Goal: Task Accomplishment & Management: Manage account settings

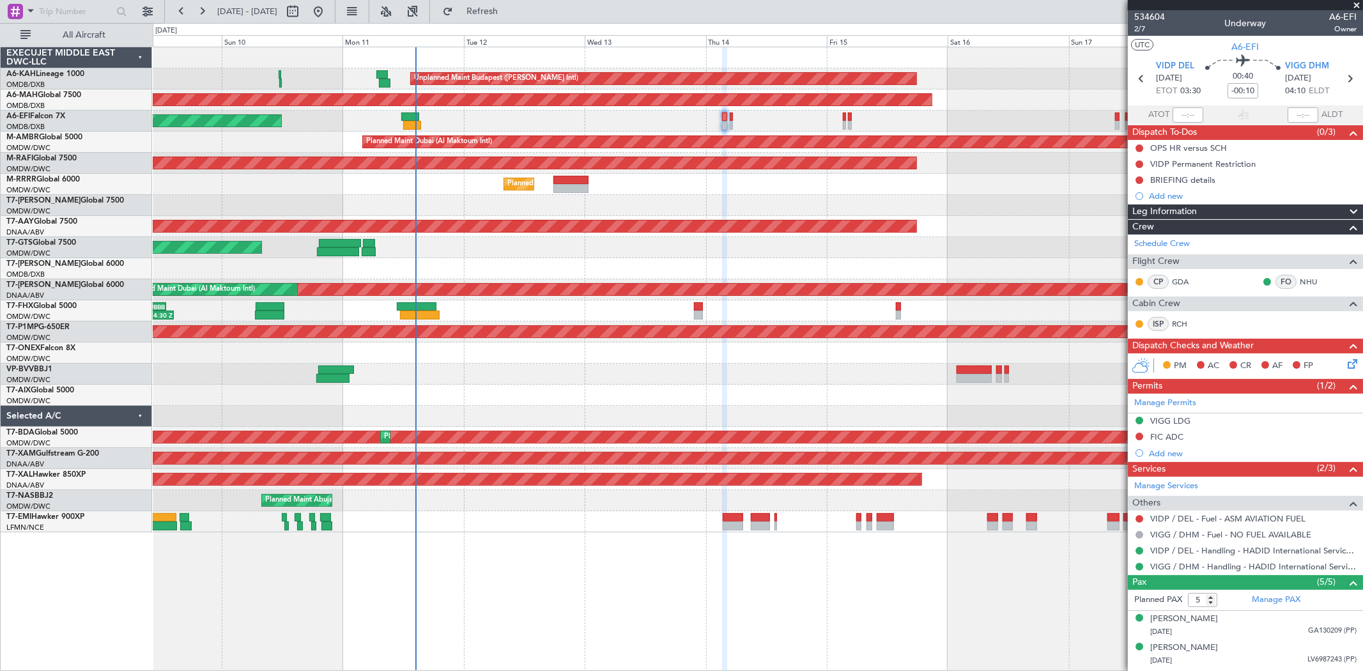
scroll to position [84, 0]
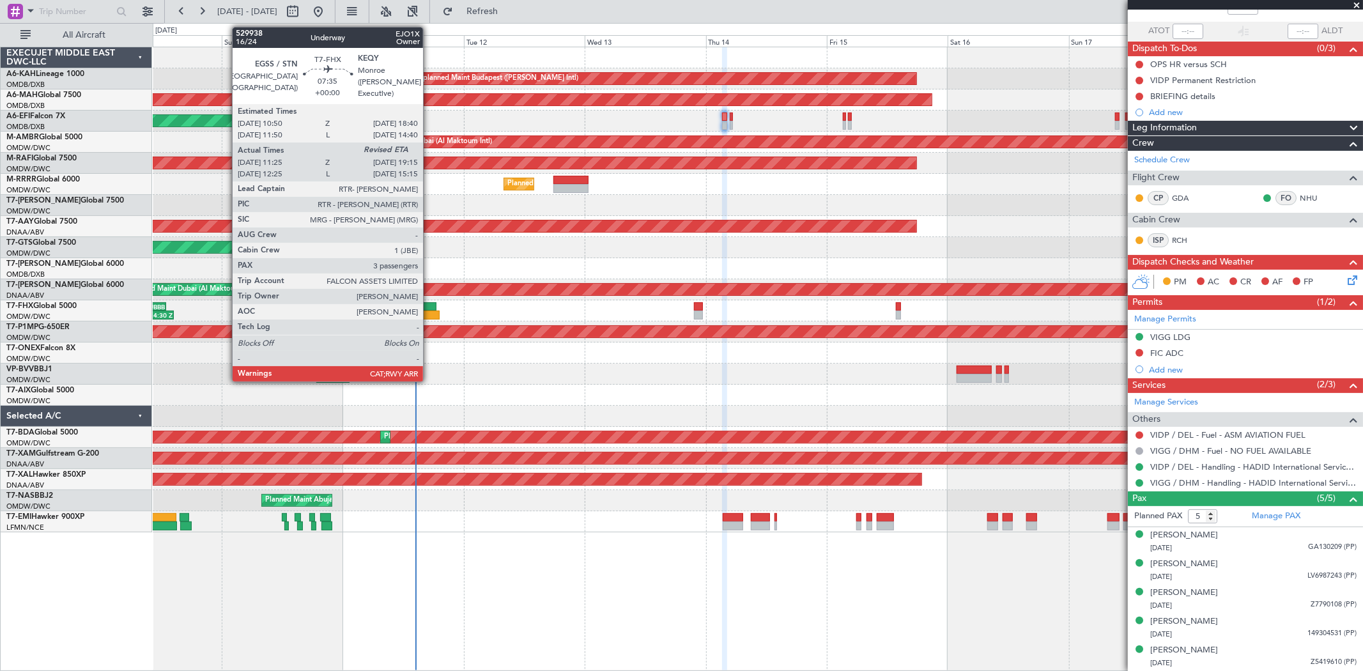
click at [429, 307] on div at bounding box center [417, 306] width 40 height 9
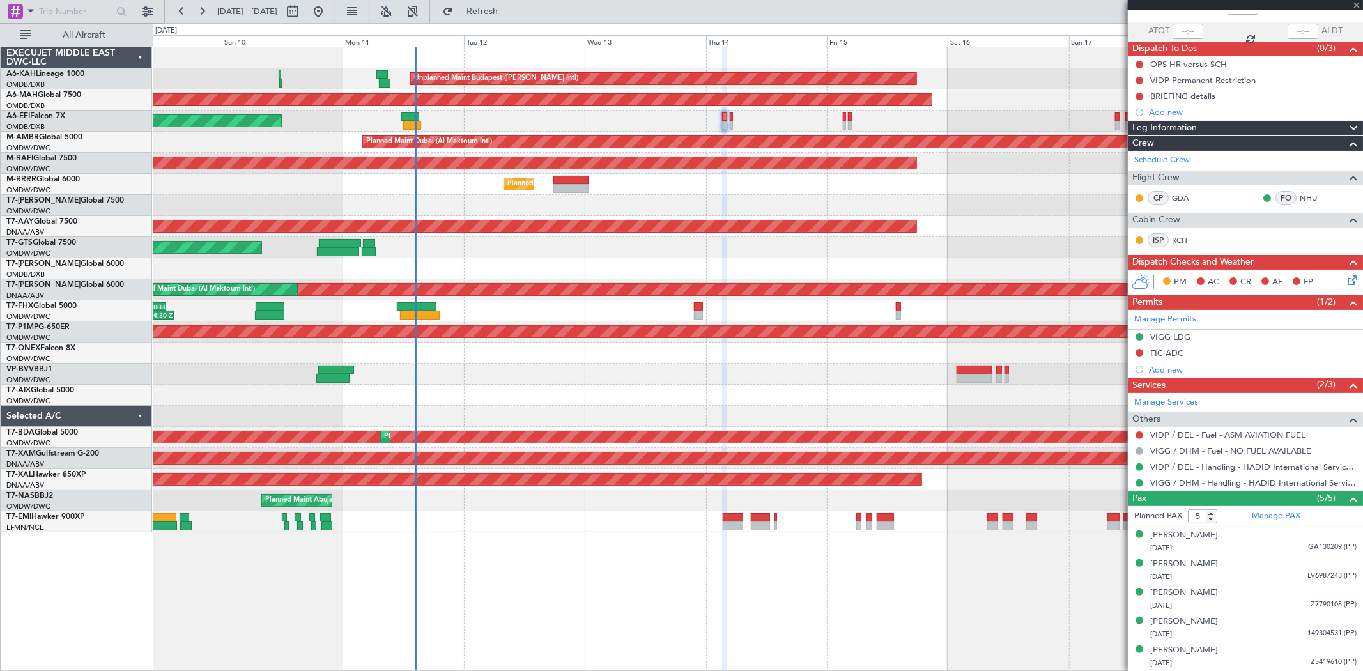
type input "11:35"
type input "3"
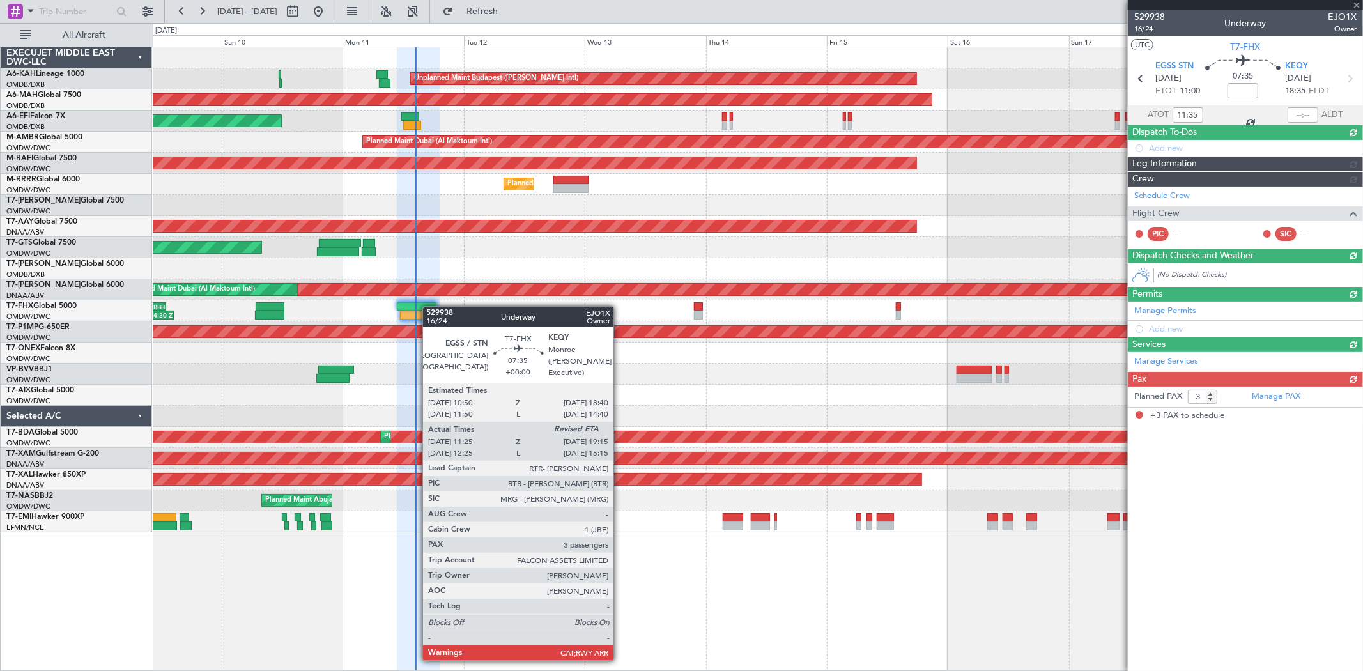
scroll to position [0, 0]
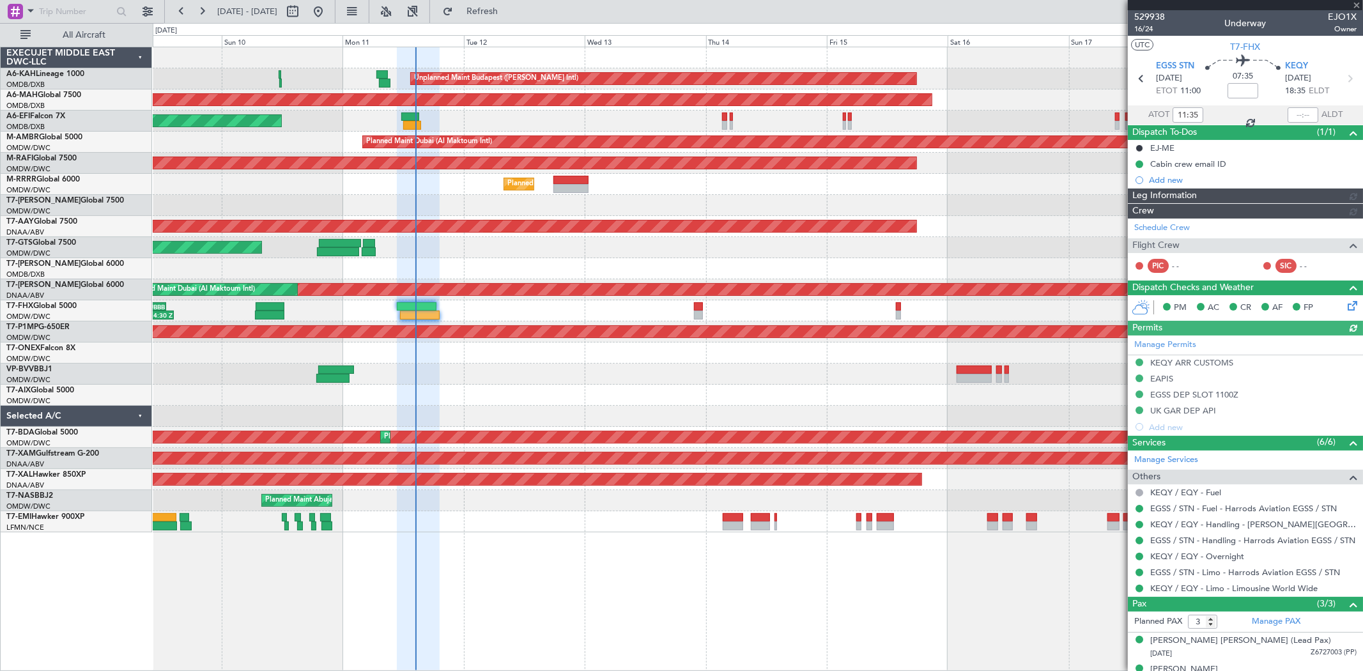
type input "[PERSON_NAME] (SYS)"
type input "7003"
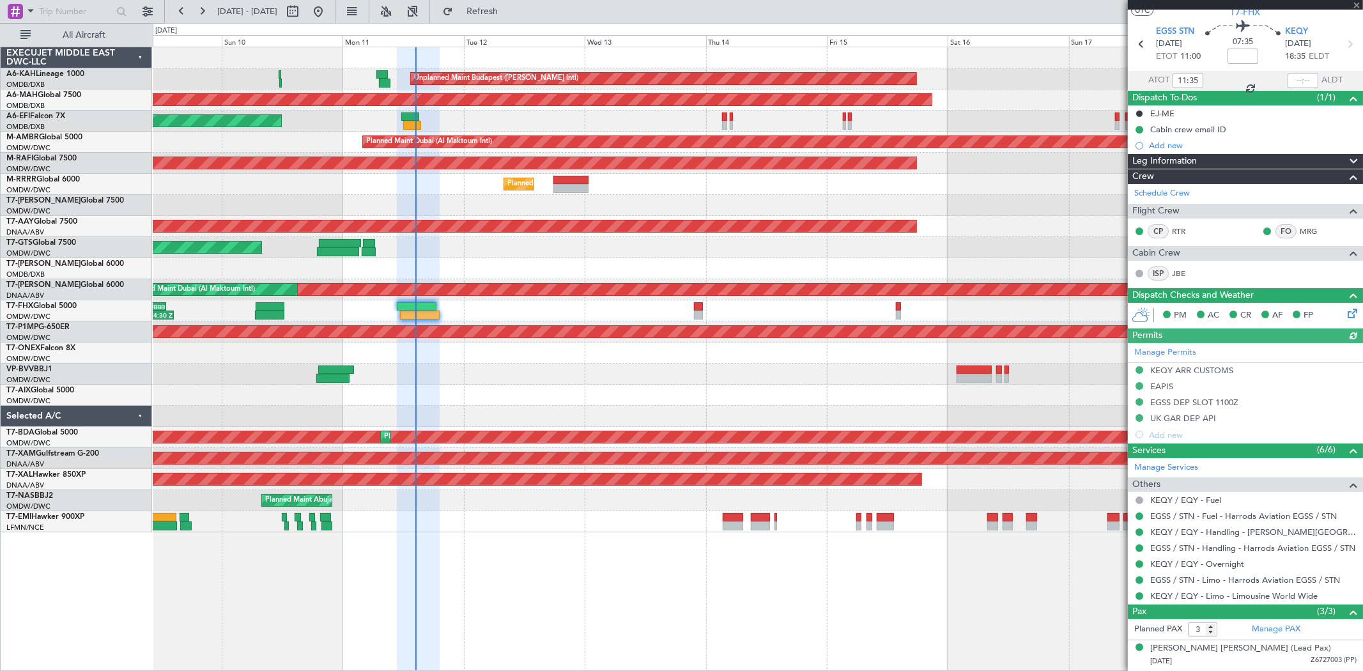
scroll to position [90, 0]
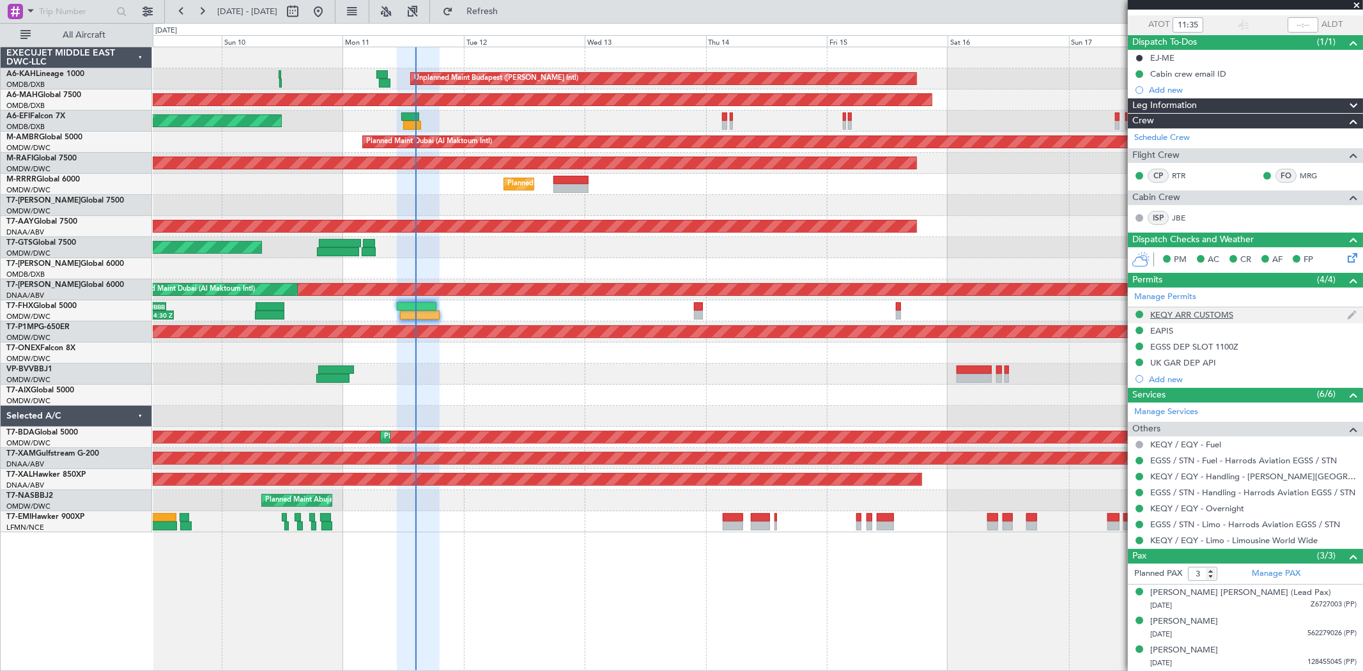
click at [1193, 314] on div "KEQY ARR CUSTOMS" at bounding box center [1191, 314] width 83 height 11
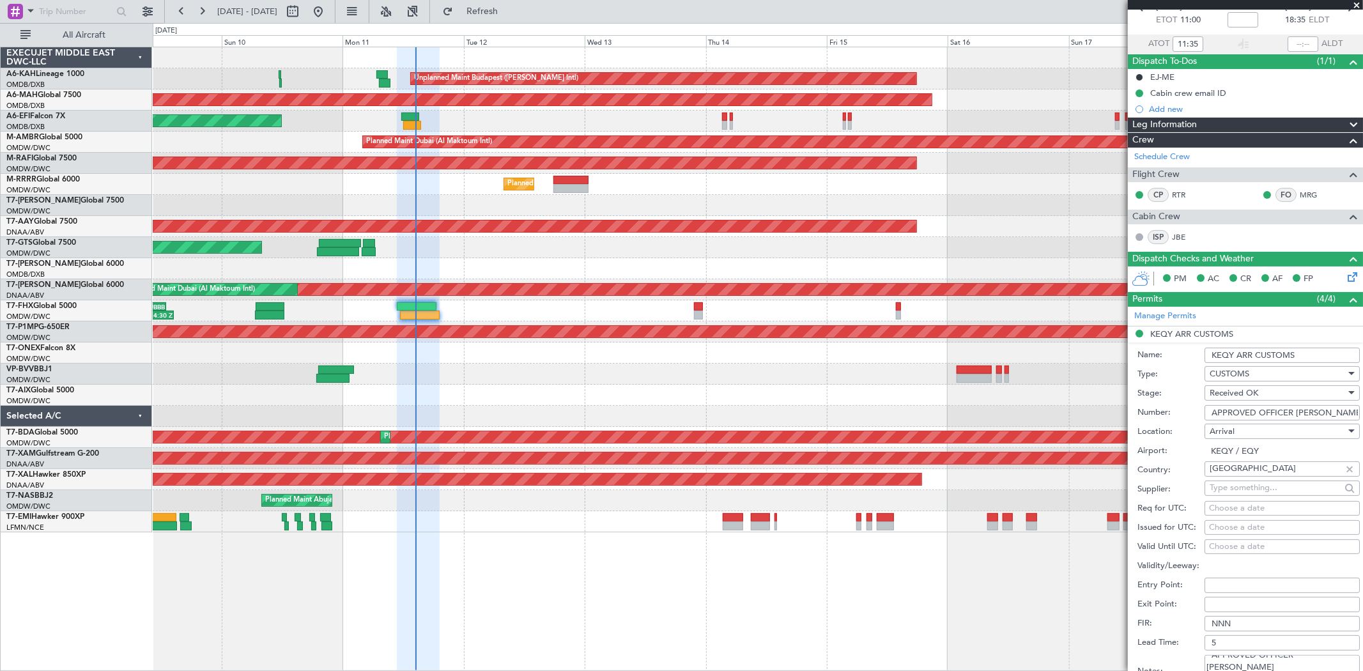
scroll to position [19, 0]
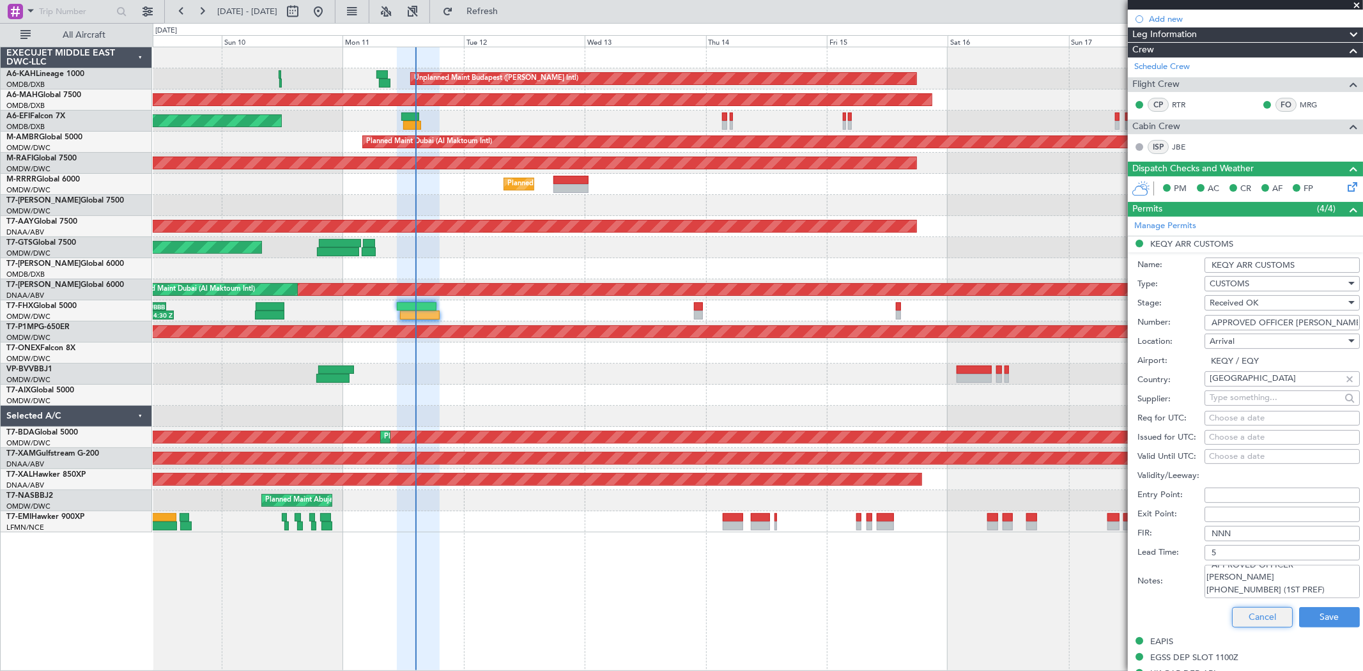
click at [1248, 618] on button "Cancel" at bounding box center [1262, 617] width 61 height 20
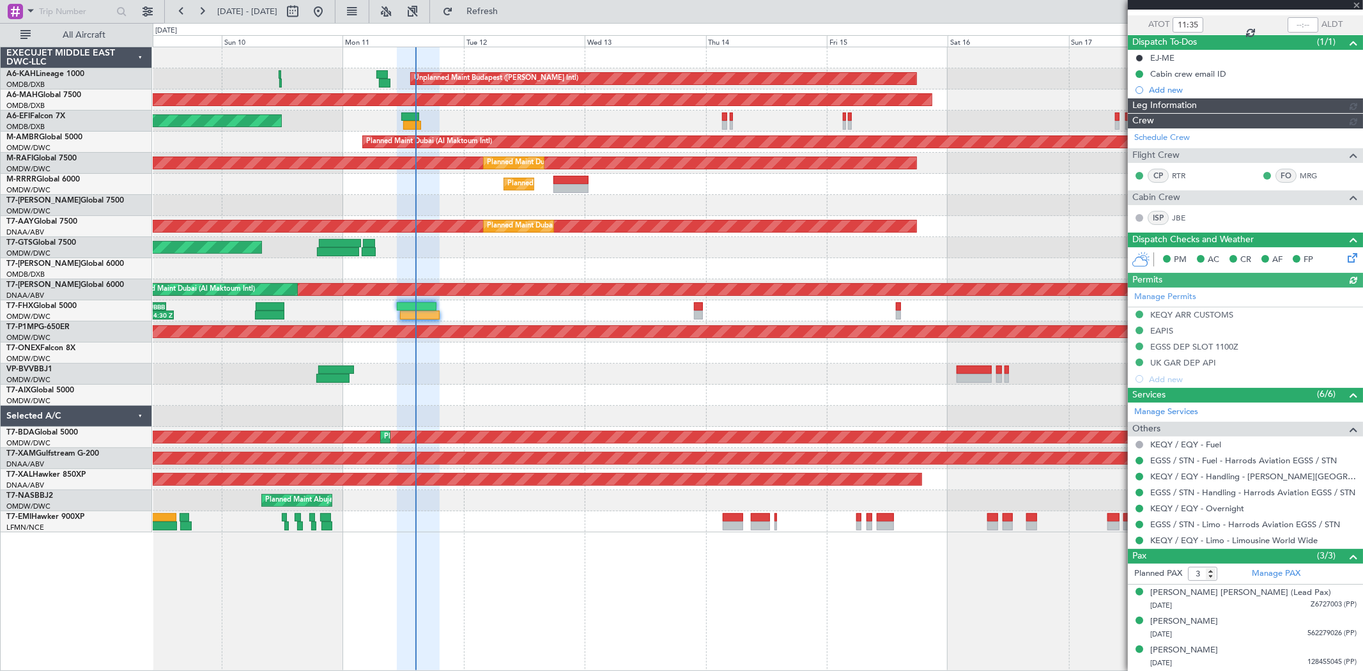
type input "[PERSON_NAME] (SYS)"
type input "7003"
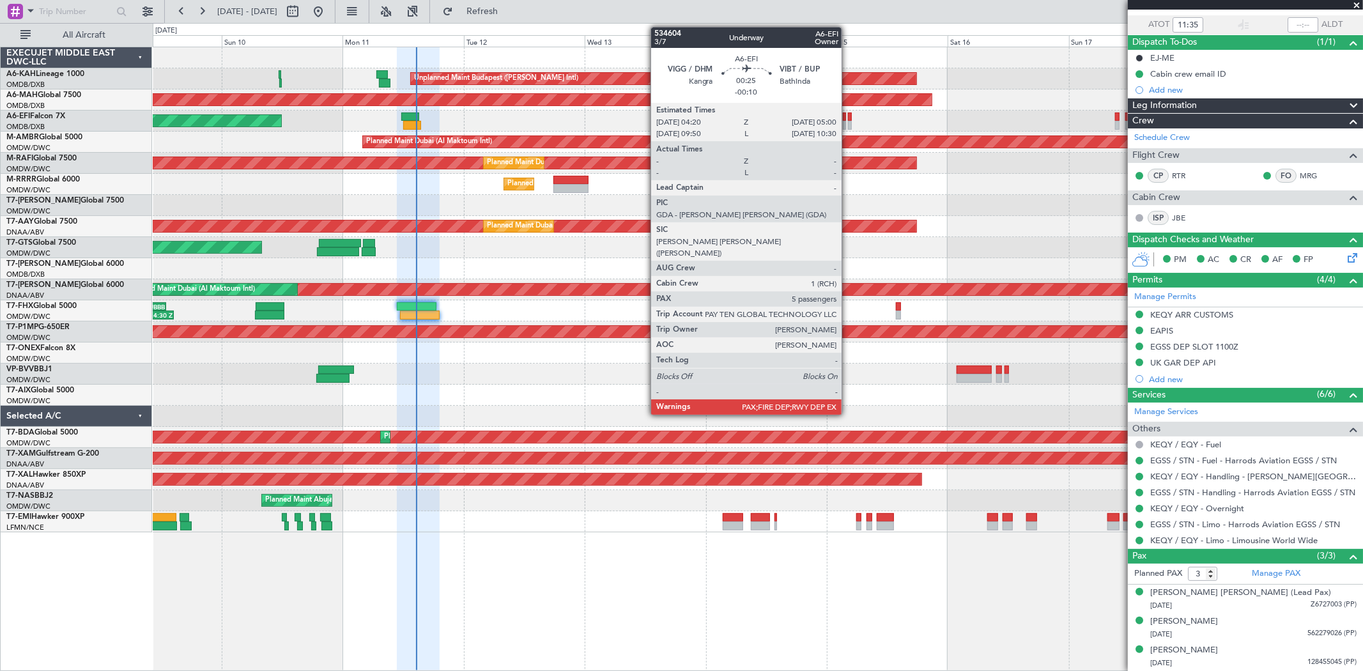
click at [848, 118] on div at bounding box center [850, 116] width 4 height 9
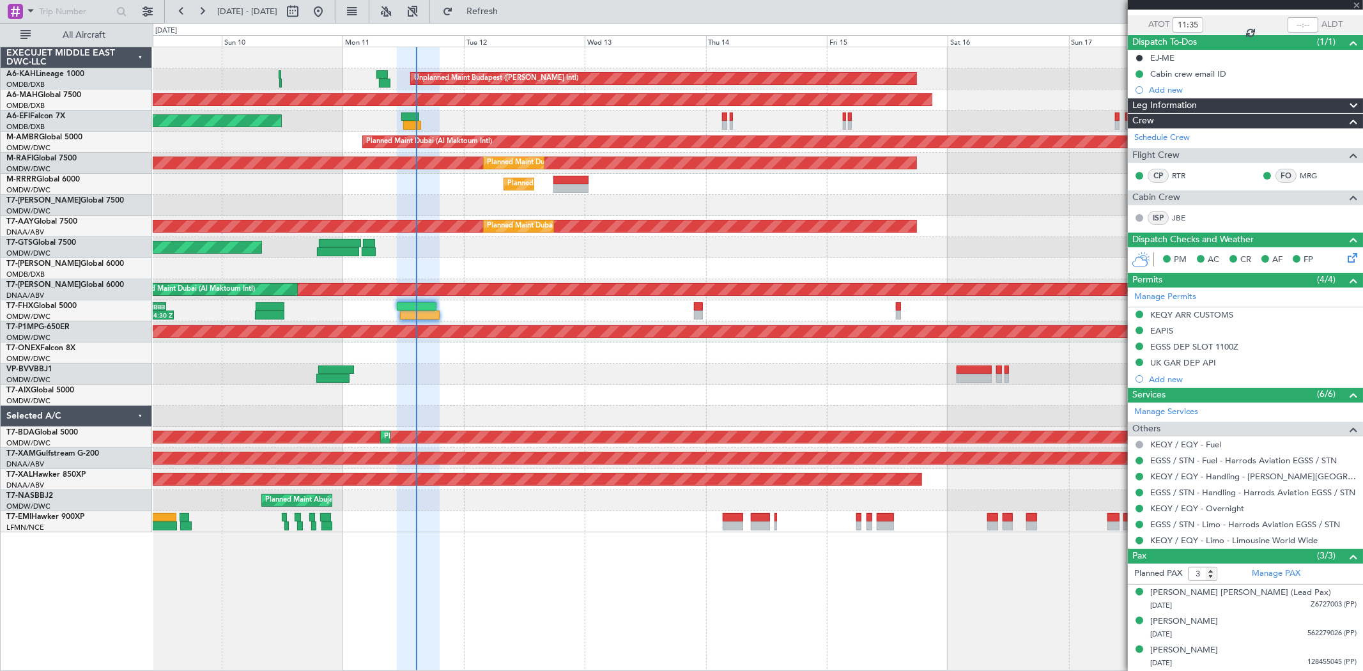
type input "-00:10"
type input "5"
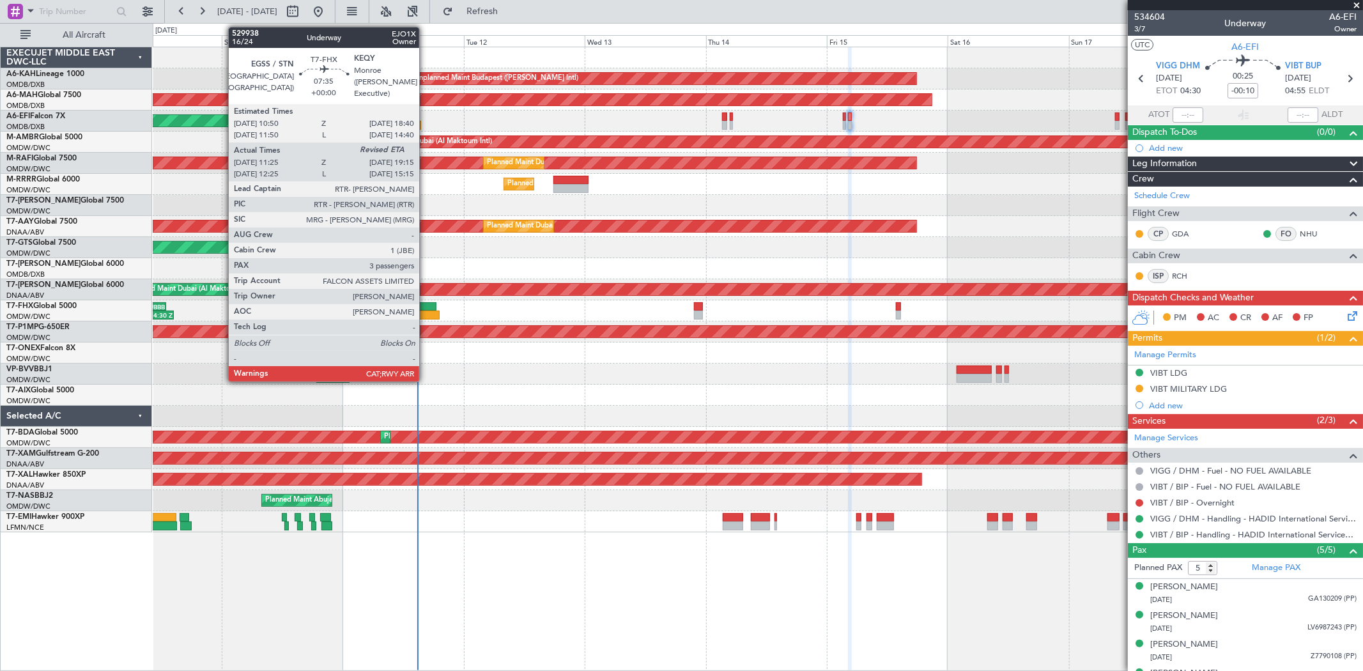
click at [425, 315] on div at bounding box center [420, 314] width 40 height 9
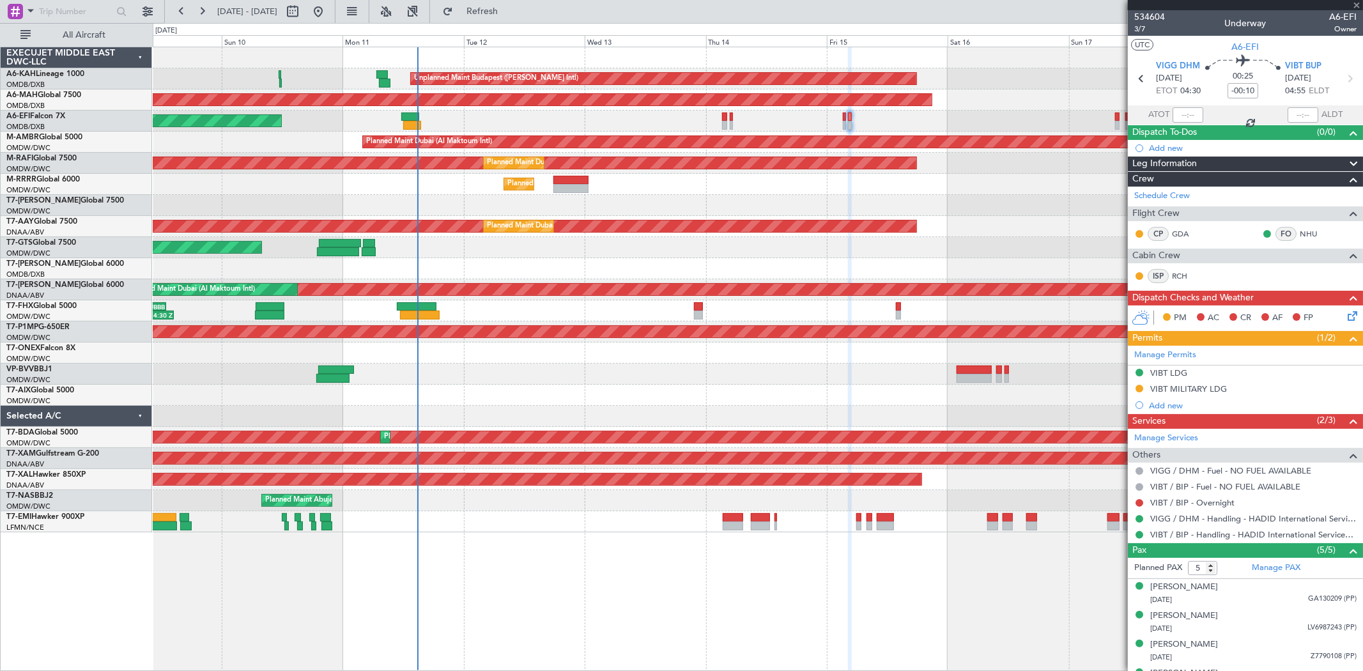
type input "11:35"
type input "3"
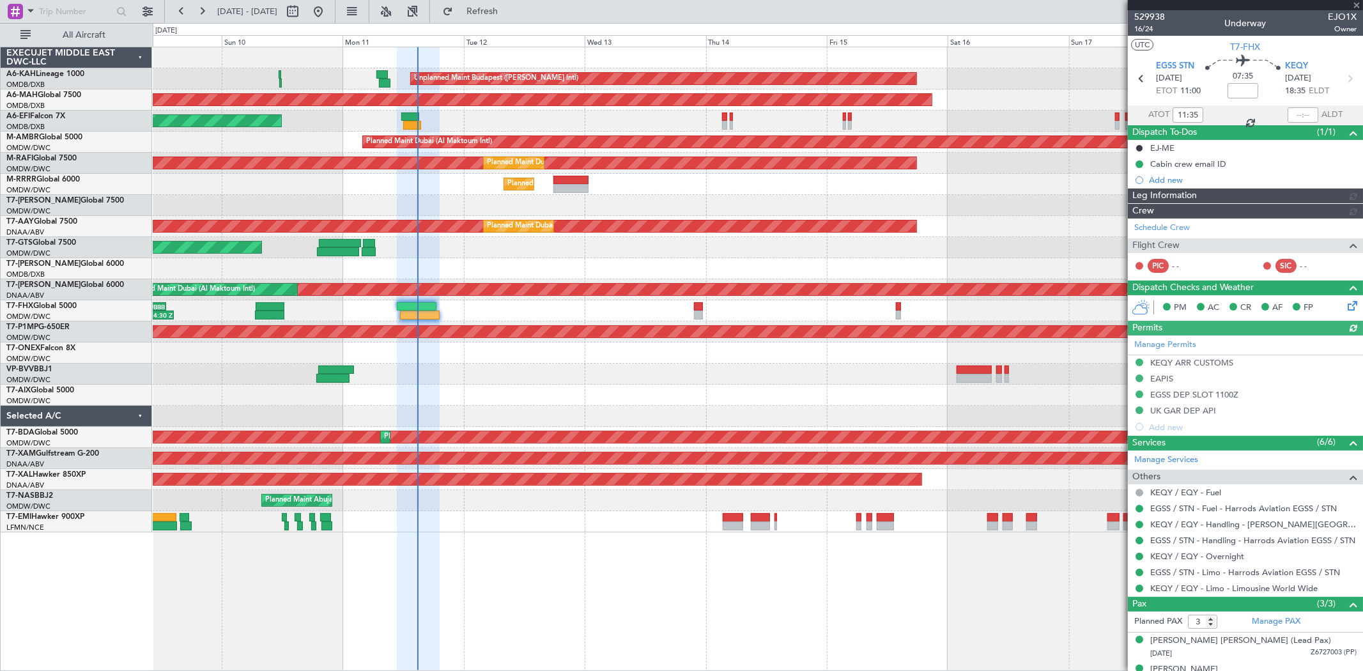
type input "[PERSON_NAME] (SYS)"
type input "7003"
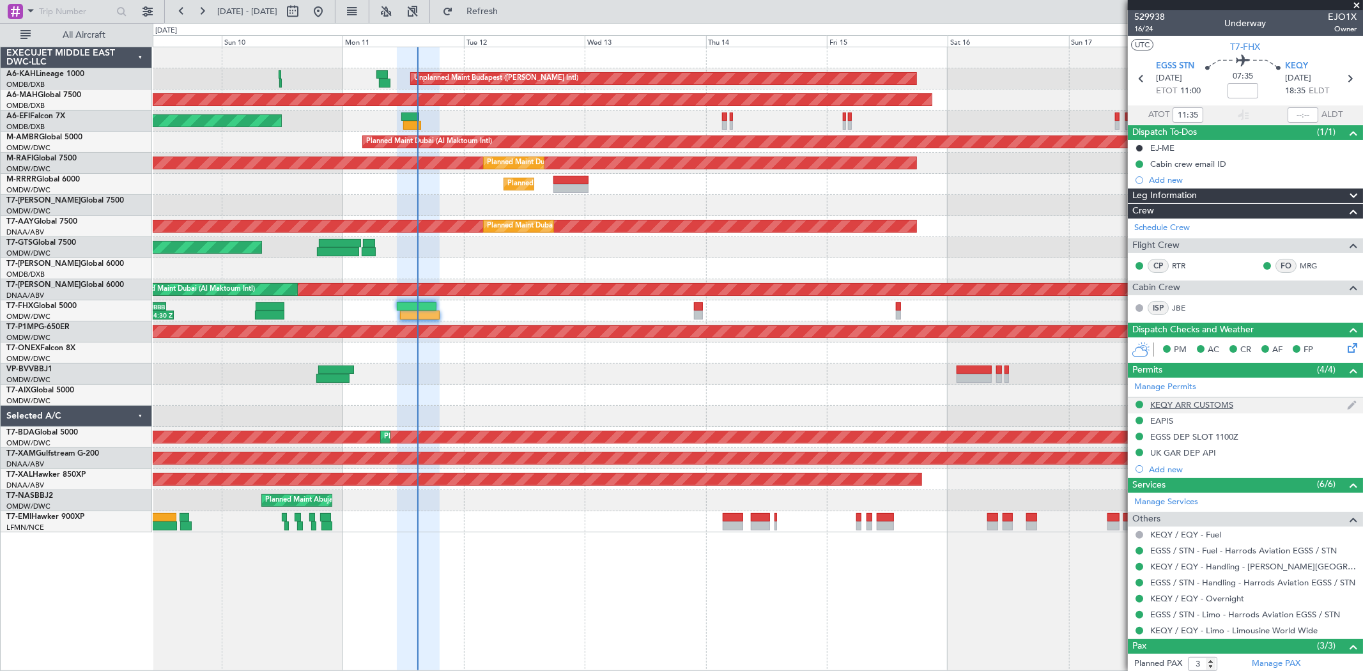
click at [1182, 405] on div "KEQY ARR CUSTOMS" at bounding box center [1191, 404] width 83 height 11
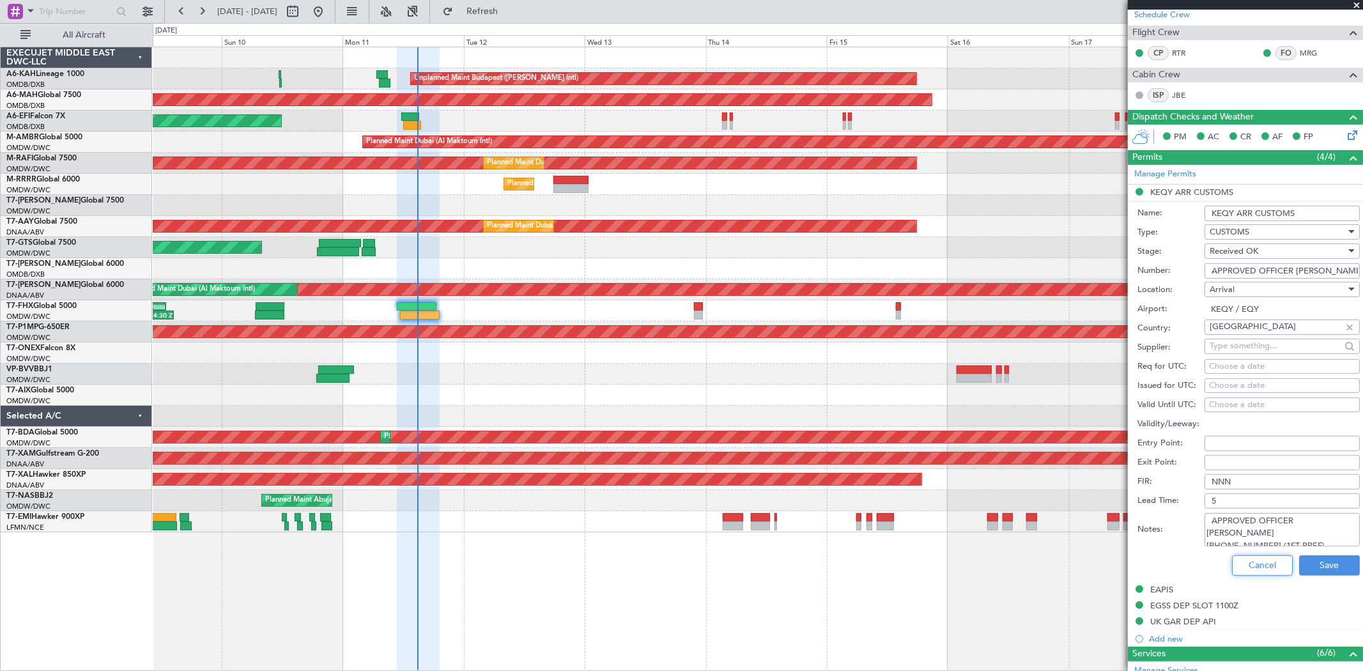
drag, startPoint x: 1249, startPoint y: 570, endPoint x: 1350, endPoint y: 233, distance: 352.0
click at [1247, 570] on button "Cancel" at bounding box center [1262, 565] width 61 height 20
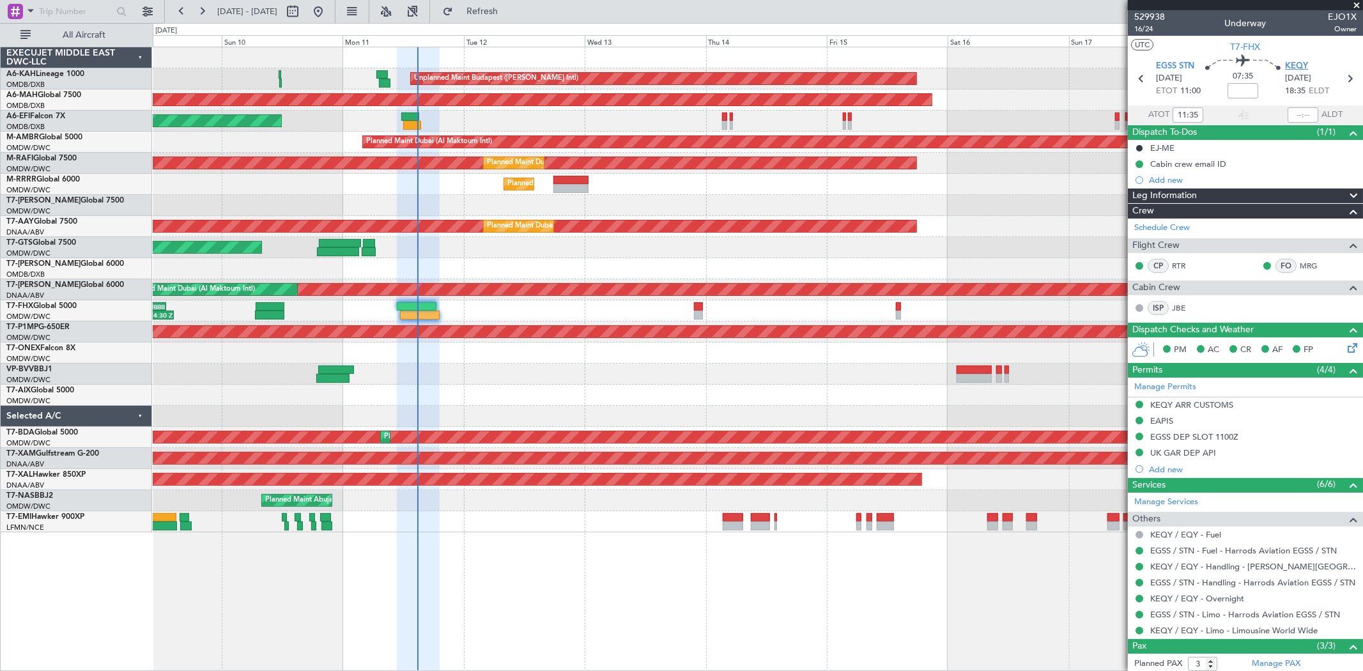
click at [1288, 63] on span "KEQY" at bounding box center [1296, 66] width 23 height 13
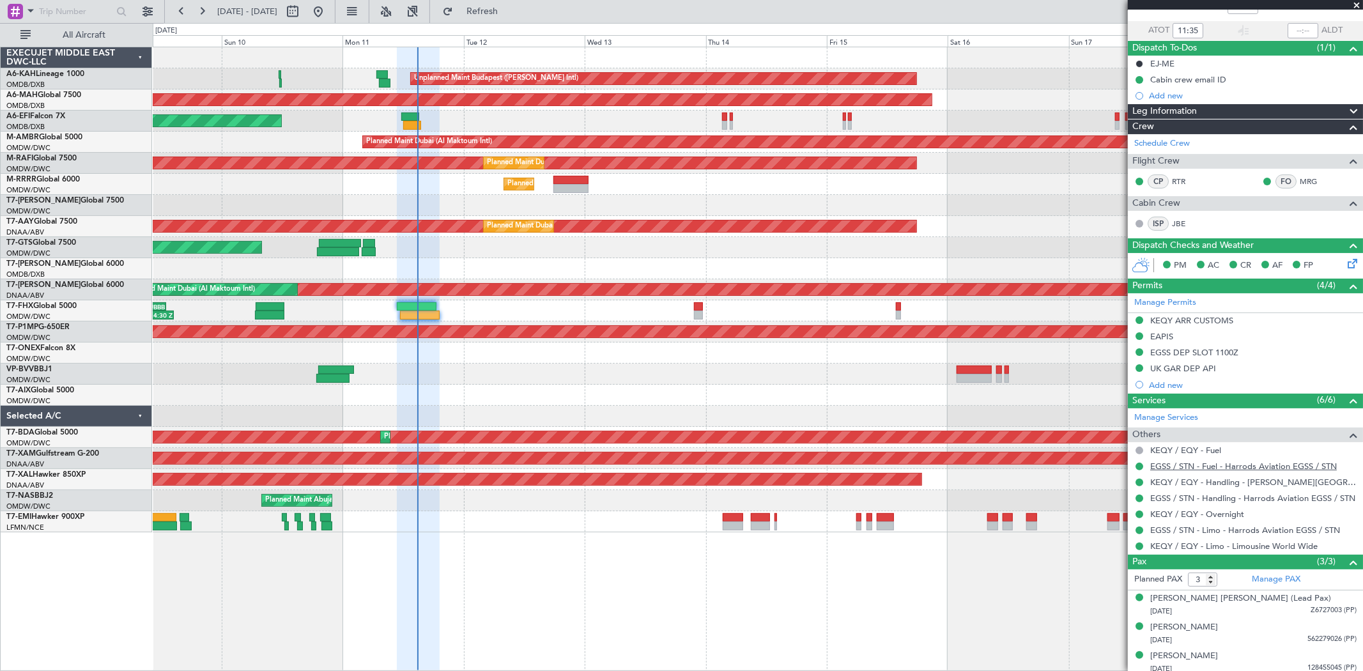
scroll to position [90, 0]
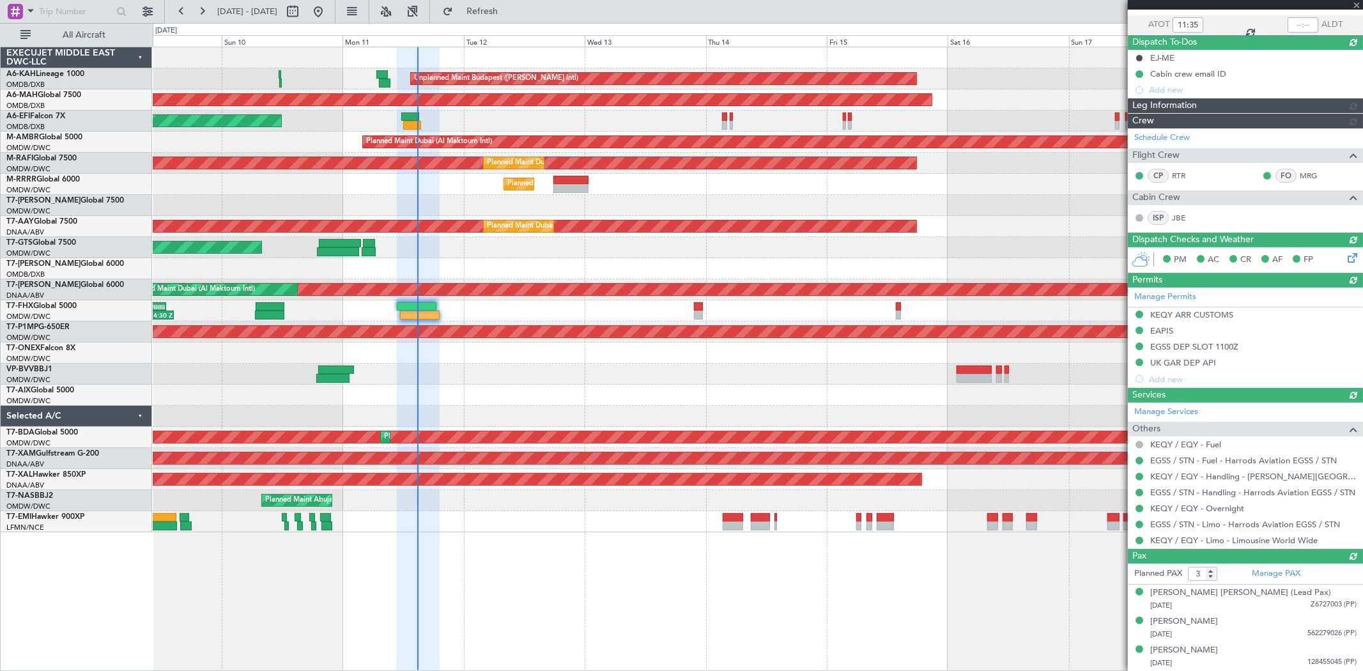
click at [1209, 314] on div "Manage Permits KEQY ARR CUSTOMS EAPIS EGSS DEP SLOT 1100Z UK GAR DEP API Add new" at bounding box center [1244, 337] width 235 height 100
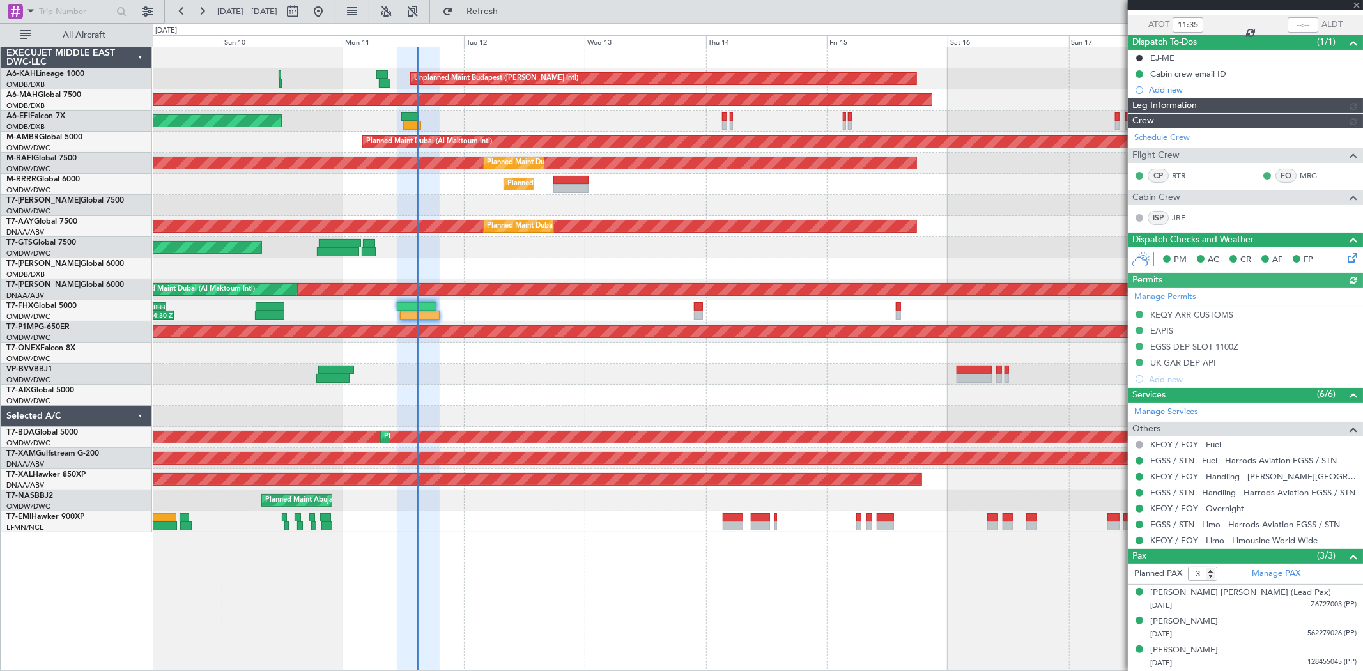
type input "[PERSON_NAME] (SYS)"
type input "7003"
click at [1206, 317] on div "Manage Permits KEQY ARR CUSTOMS EAPIS EGSS DEP SLOT 1100Z UK GAR DEP API Add new" at bounding box center [1244, 337] width 235 height 100
click at [1164, 309] on div "Manage Permits KEQY ARR CUSTOMS EAPIS EGSS DEP SLOT 1100Z UK GAR DEP API Add new" at bounding box center [1244, 337] width 235 height 100
click at [1208, 315] on div "KEQY ARR CUSTOMS" at bounding box center [1191, 314] width 83 height 11
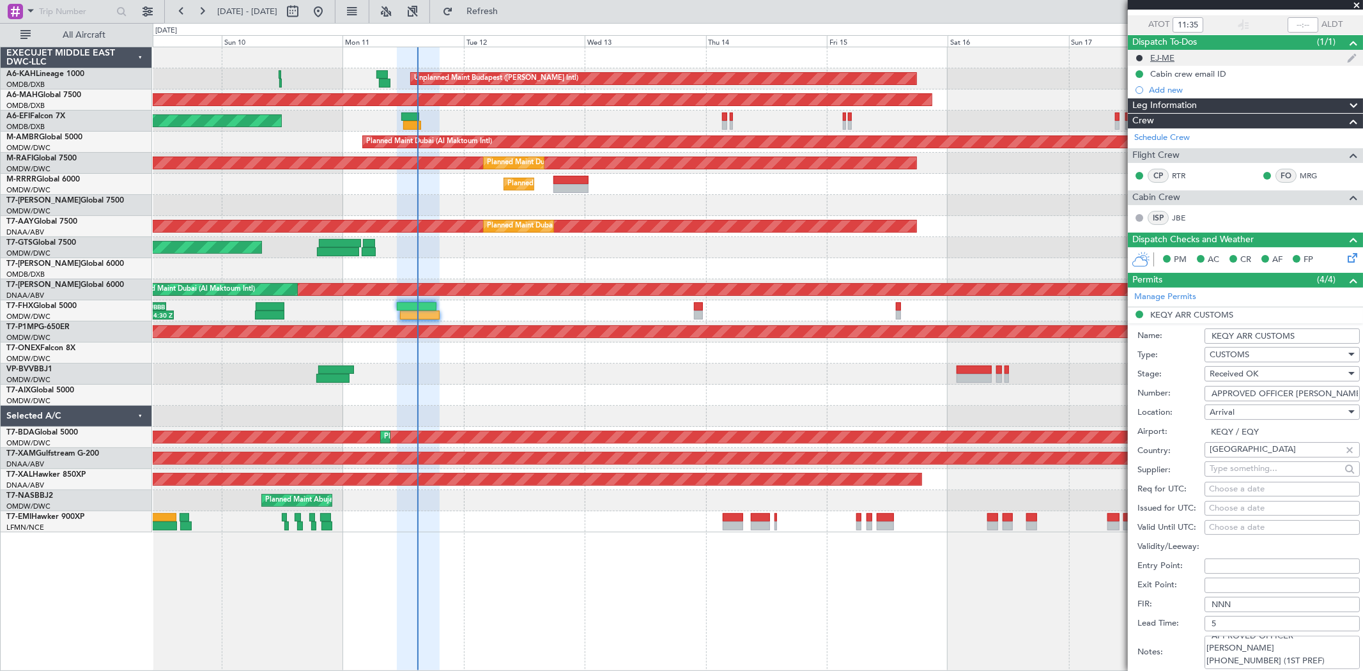
scroll to position [0, 0]
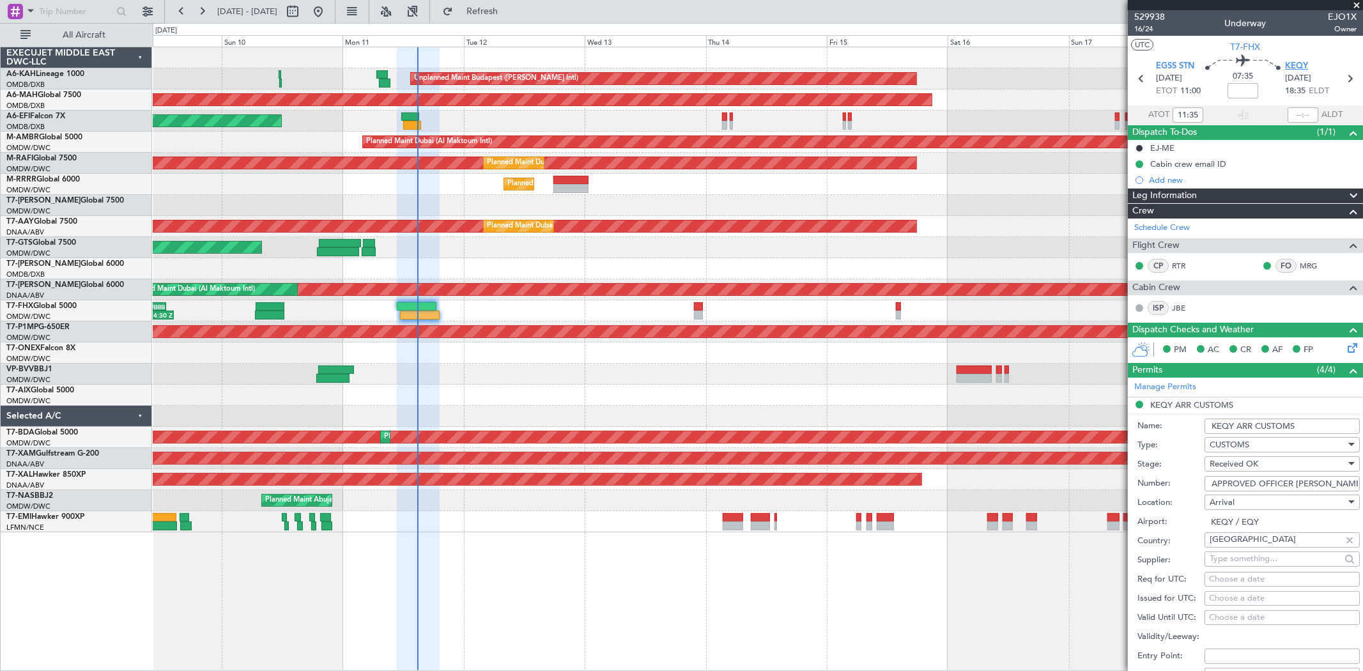
click at [1294, 68] on span "KEQY" at bounding box center [1296, 66] width 23 height 13
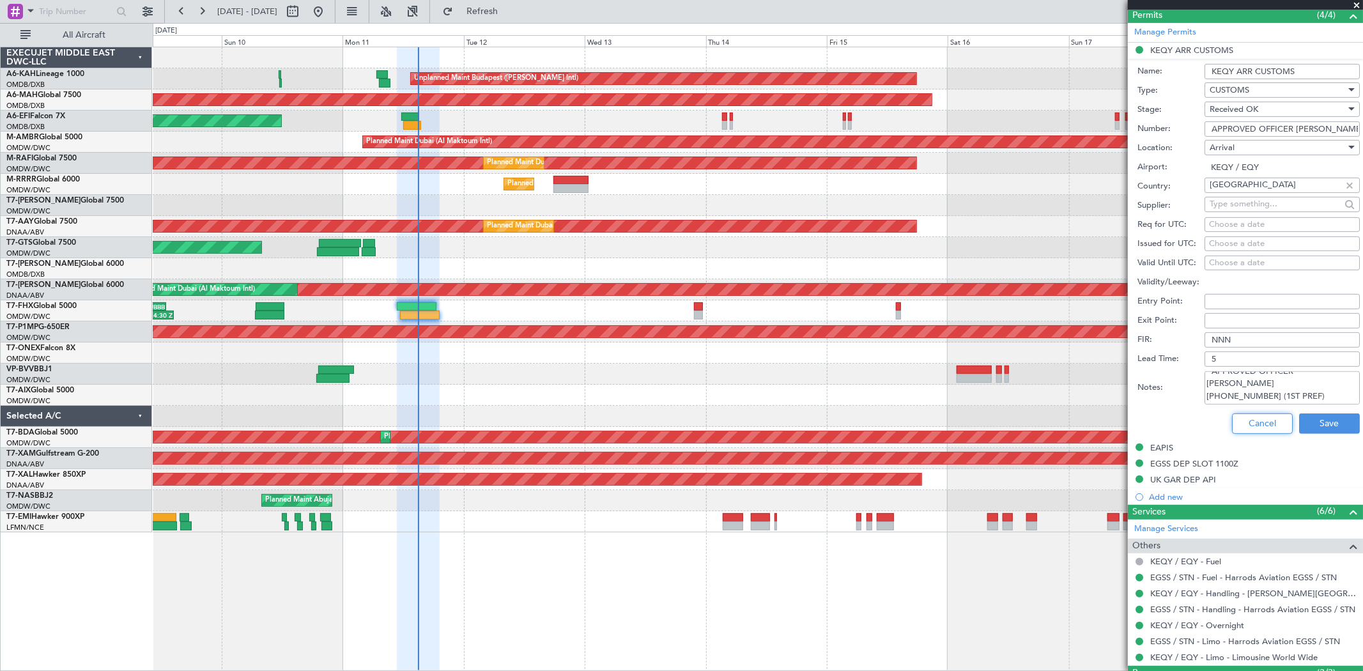
drag, startPoint x: 1250, startPoint y: 418, endPoint x: 1278, endPoint y: 397, distance: 35.5
click at [1250, 418] on button "Cancel" at bounding box center [1262, 423] width 61 height 20
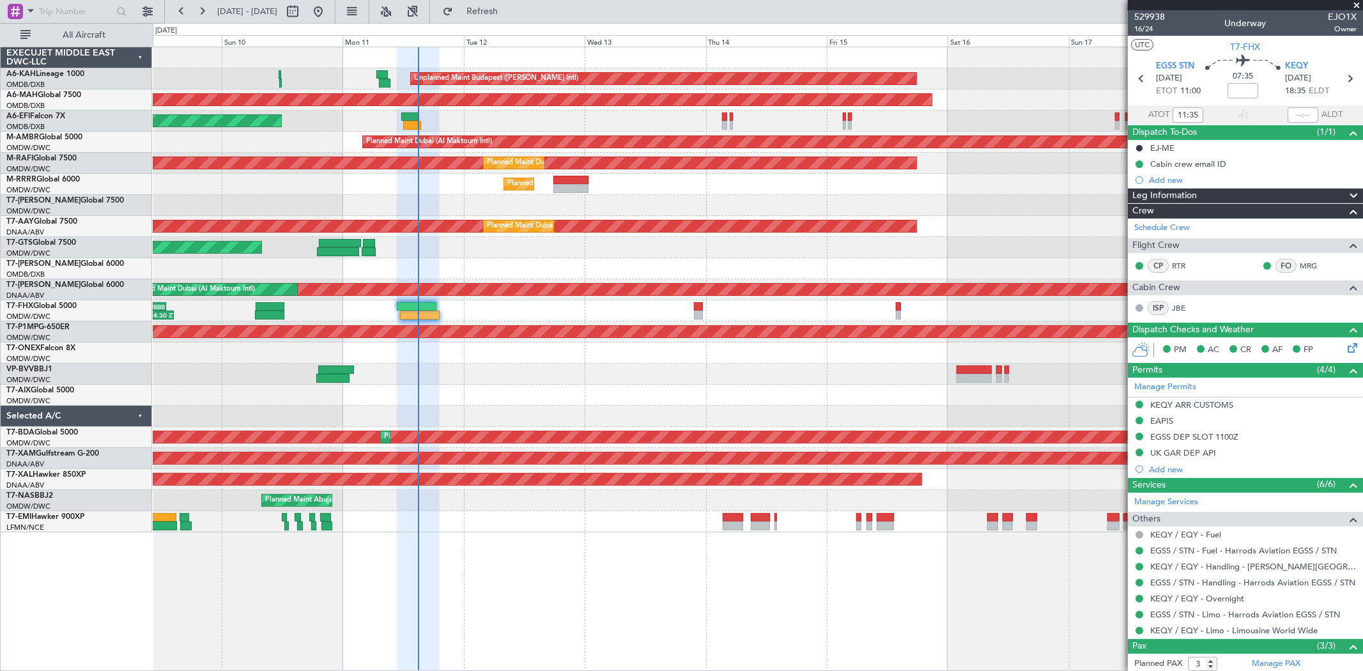
click at [1297, 59] on section "EGSS STN [DATE] ETOT 11:00 07:35 KEQY [DATE] 18:35 ELDT" at bounding box center [1244, 80] width 235 height 50
type input "11:35"
type input "[PERSON_NAME] (SYS)"
type input "7003"
